Goal: Complete application form

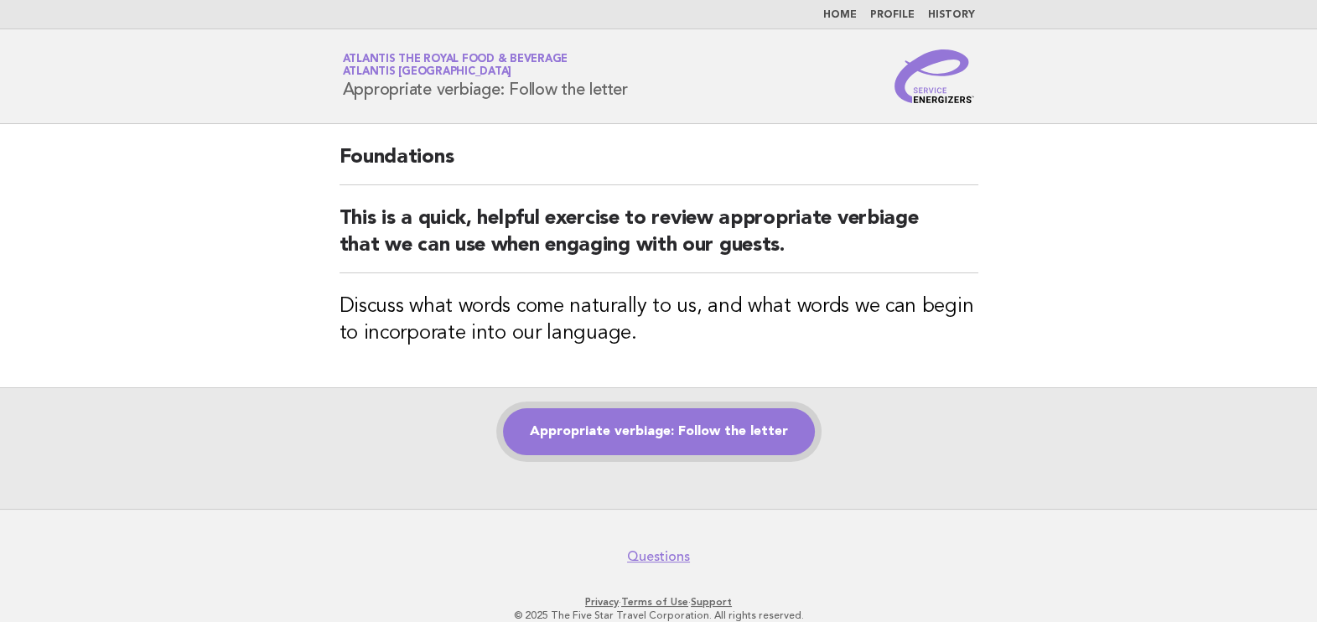
click at [709, 433] on link "Appropriate verbiage: Follow the letter" at bounding box center [659, 431] width 312 height 47
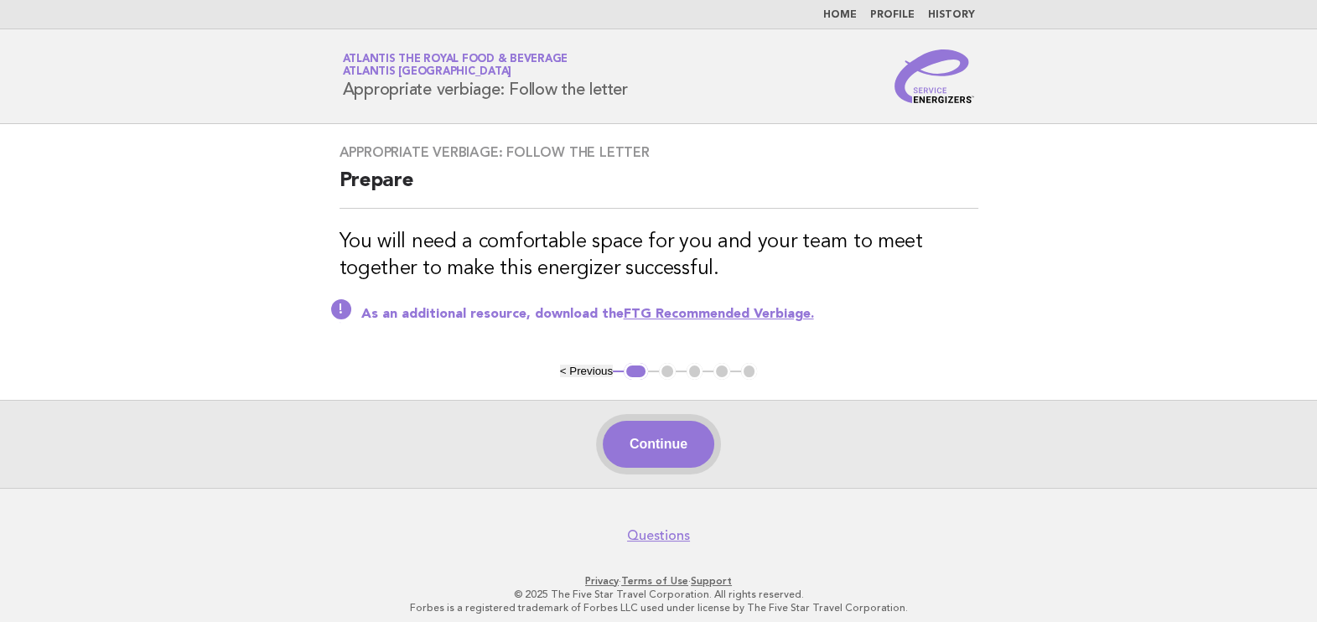
click at [676, 453] on button "Continue" at bounding box center [659, 444] width 112 height 47
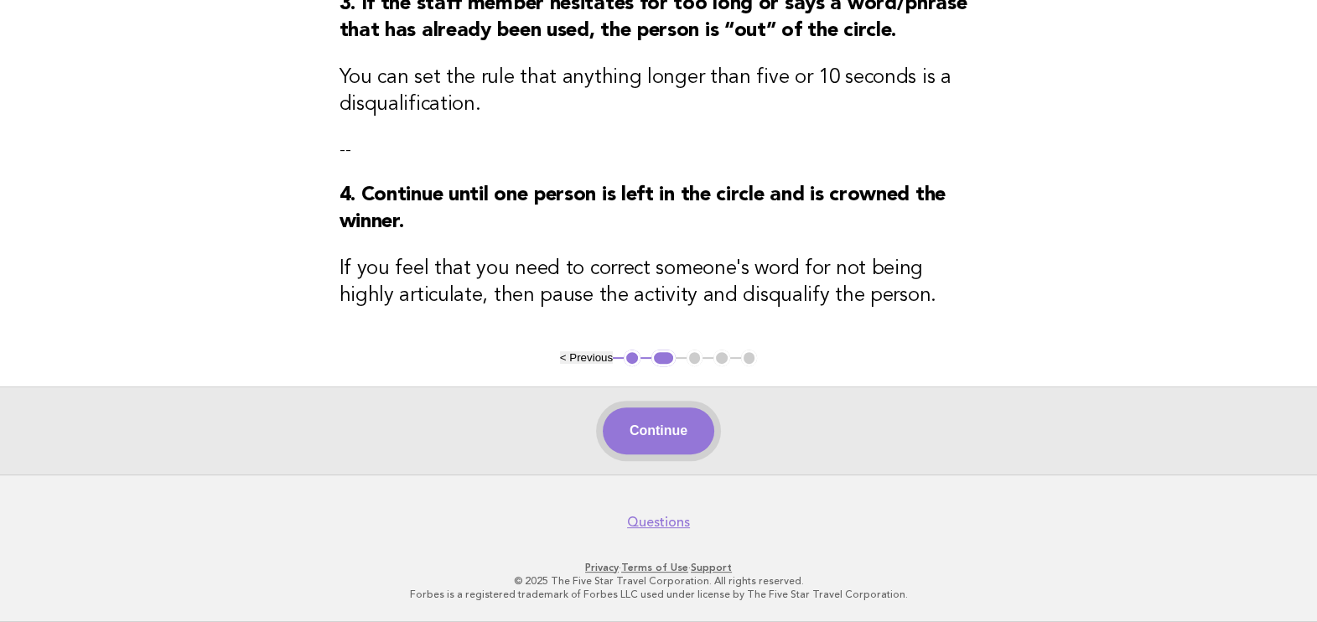
click at [659, 438] on button "Continue" at bounding box center [659, 431] width 112 height 47
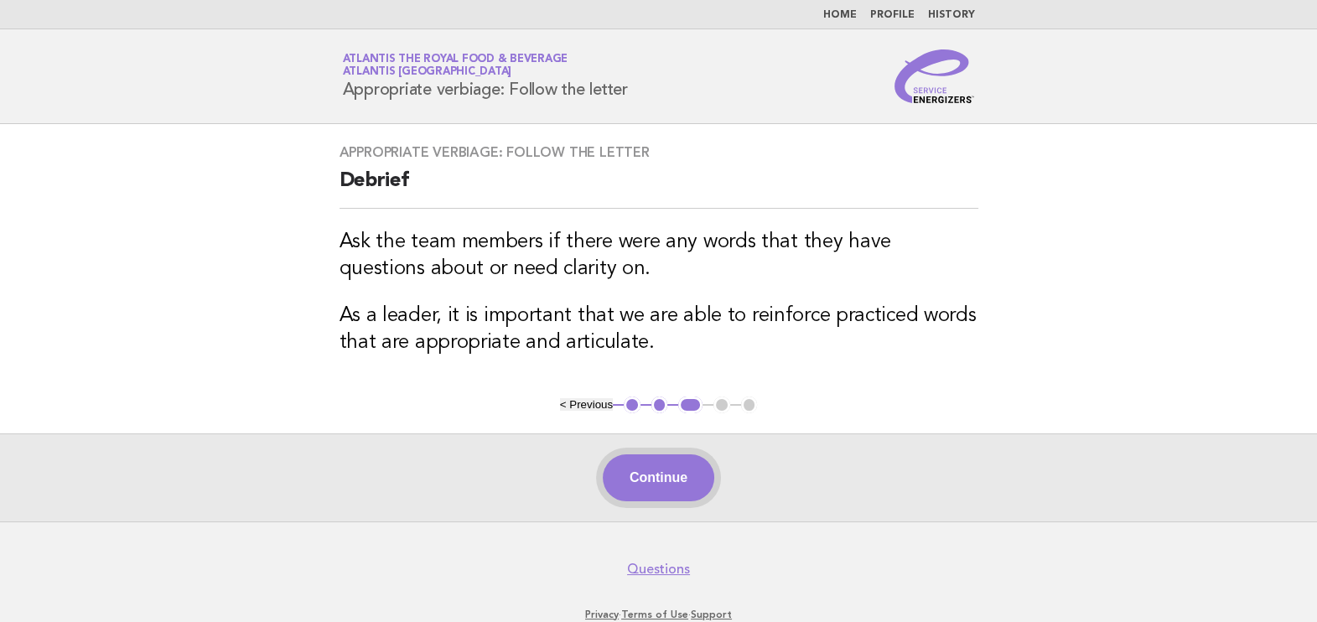
click at [661, 470] on button "Continue" at bounding box center [659, 478] width 112 height 47
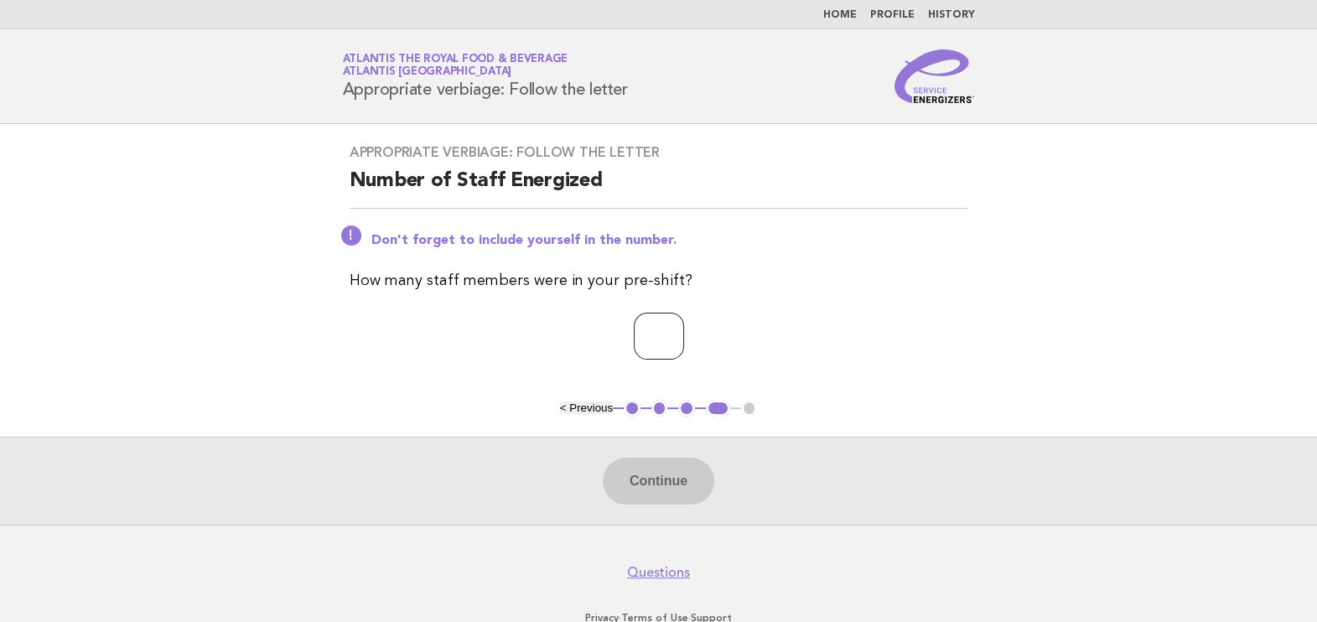
click at [639, 334] on input "number" at bounding box center [659, 336] width 50 height 47
type input "**"
click at [692, 485] on button "Continue" at bounding box center [659, 481] width 112 height 47
